Goal: Go to known website: Access a specific website the user already knows

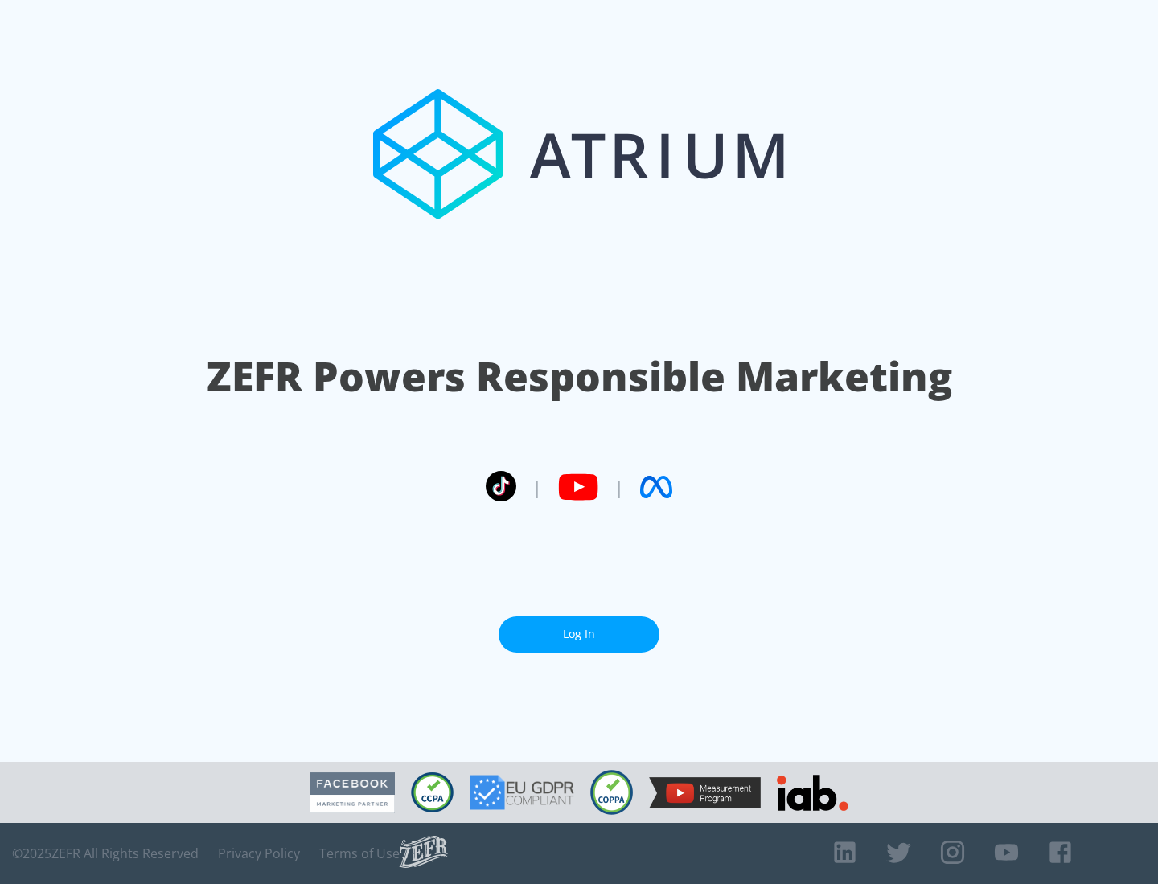
click at [579, 628] on link "Log In" at bounding box center [578, 635] width 161 height 36
